Goal: Information Seeking & Learning: Learn about a topic

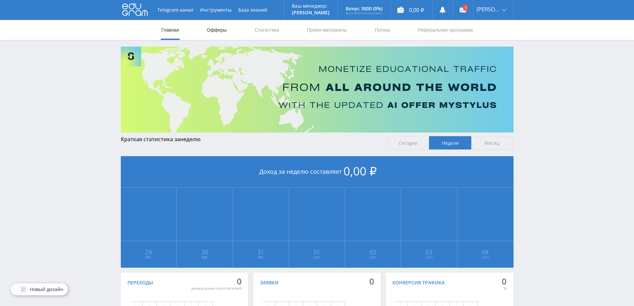
click at [222, 35] on link "Офферы" at bounding box center [216, 30] width 21 height 20
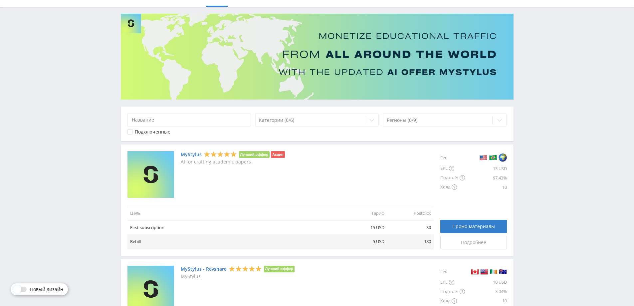
scroll to position [33, 0]
click at [375, 122] on div at bounding box center [371, 119] width 13 height 13
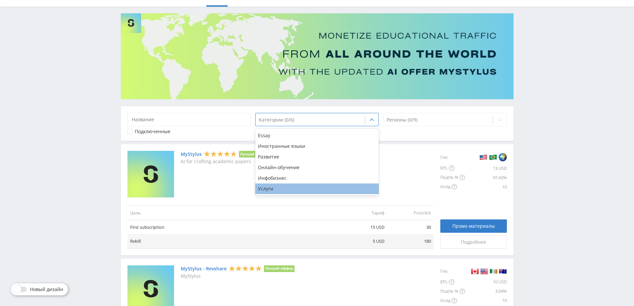
click at [305, 186] on div "Услуги" at bounding box center [317, 188] width 124 height 11
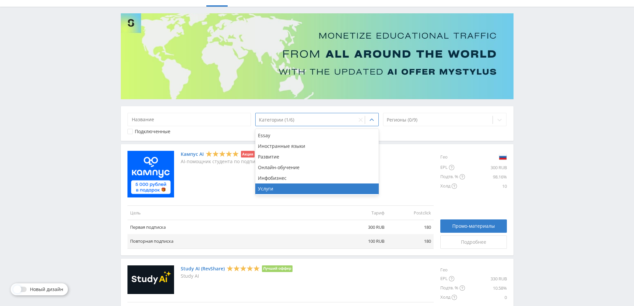
click at [606, 151] on div "Telegram-канал Инструменты База знаний Ваш менеджер: [PERSON_NAME] Online @edug…" at bounding box center [317, 183] width 634 height 432
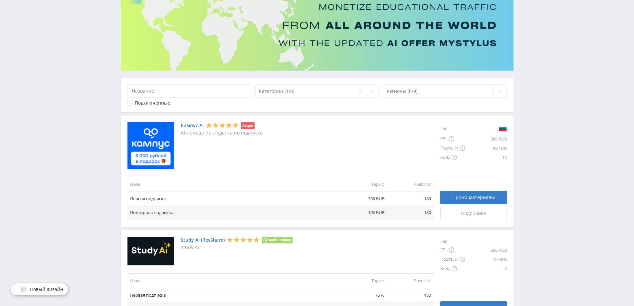
scroll to position [0, 0]
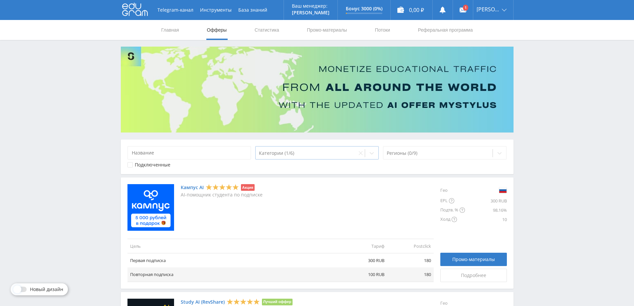
click at [376, 151] on div at bounding box center [371, 152] width 13 height 13
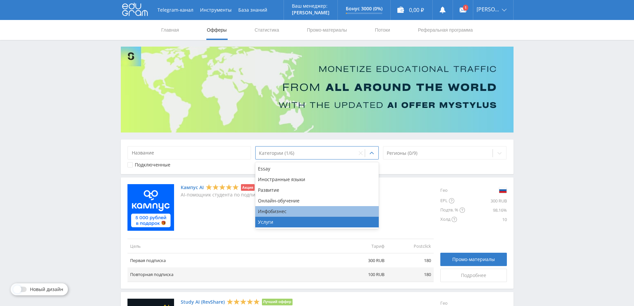
click at [319, 208] on div "Инфобизнес" at bounding box center [317, 211] width 124 height 11
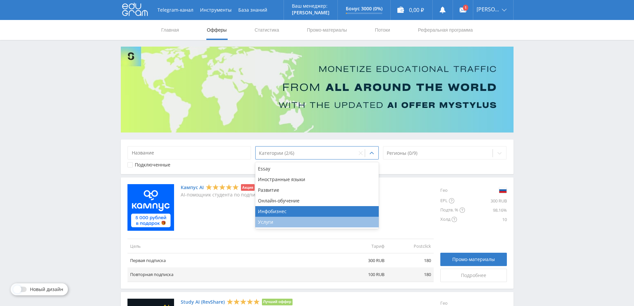
click at [280, 223] on div "Услуги" at bounding box center [317, 222] width 124 height 11
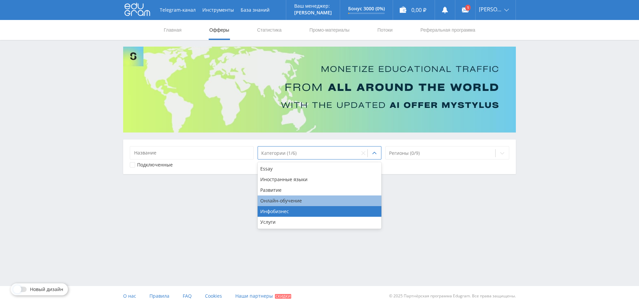
click at [294, 199] on div "Онлайн-обучение" at bounding box center [319, 200] width 124 height 11
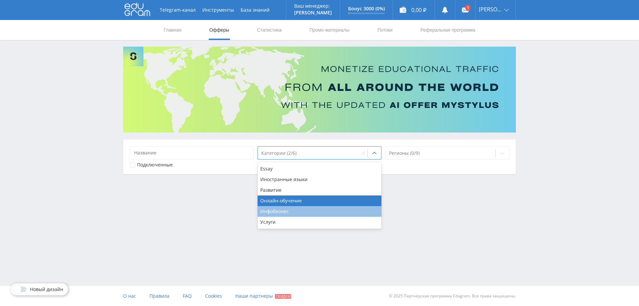
click at [291, 211] on div "Инфобизнес" at bounding box center [319, 211] width 124 height 11
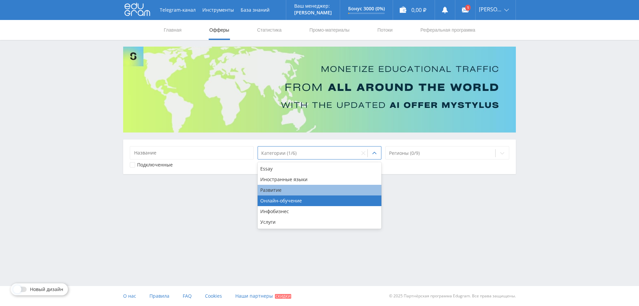
click at [284, 189] on div "Развитие" at bounding box center [319, 190] width 124 height 11
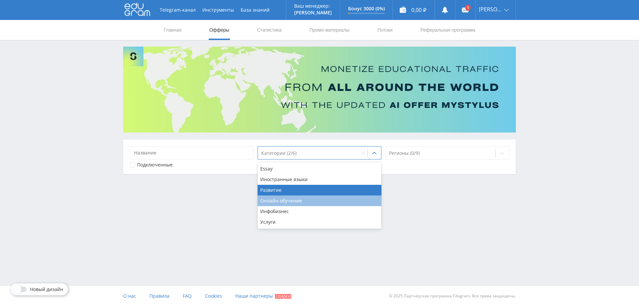
click at [288, 199] on div "Онлайн-обучение" at bounding box center [319, 200] width 124 height 11
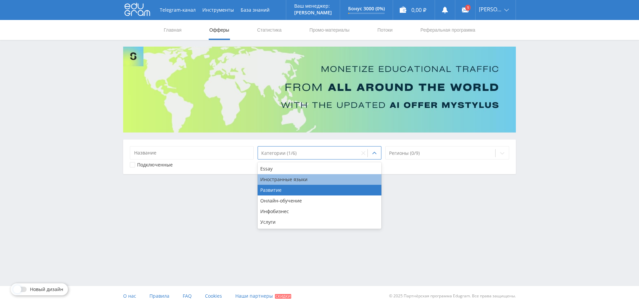
click at [290, 174] on div "Иностранные языки" at bounding box center [319, 179] width 124 height 11
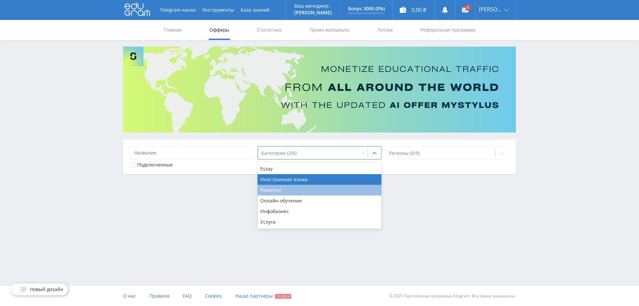
click at [284, 191] on div "Развитие" at bounding box center [319, 190] width 124 height 11
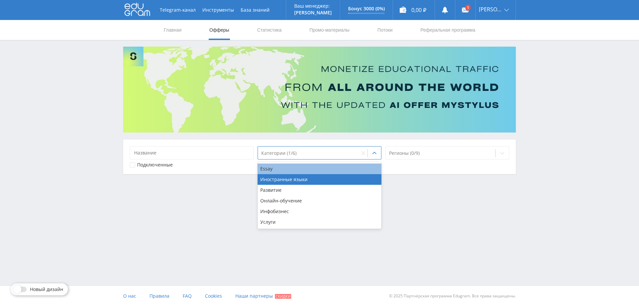
click at [279, 167] on div "Essay" at bounding box center [319, 168] width 124 height 11
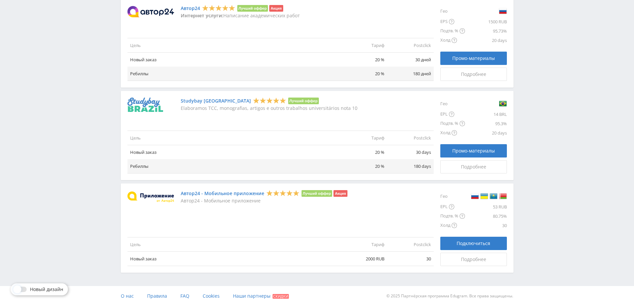
scroll to position [234, 0]
